Goal: Information Seeking & Learning: Learn about a topic

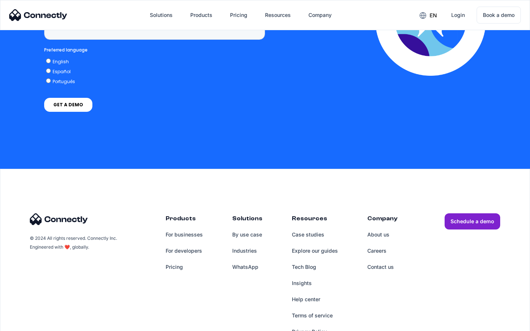
scroll to position [1874, 0]
